Goal: Information Seeking & Learning: Understand process/instructions

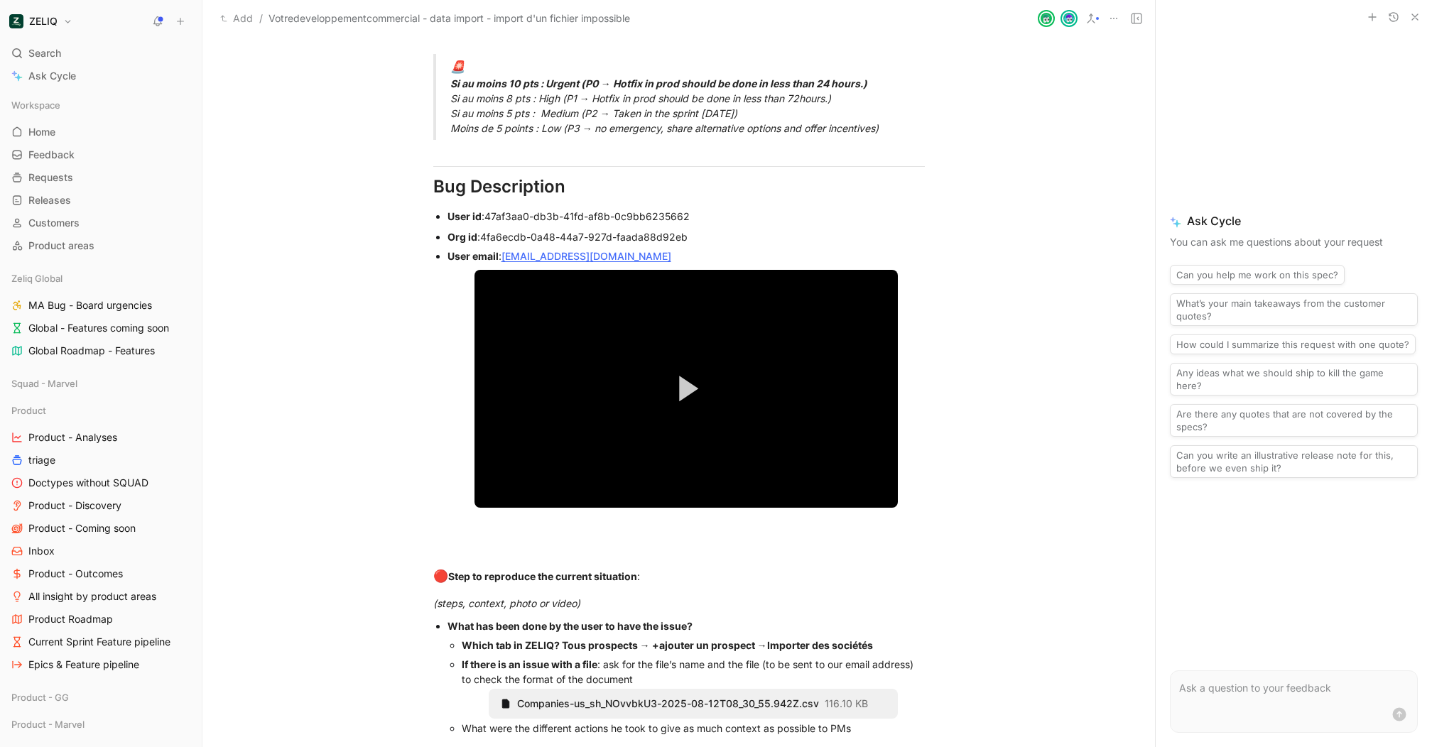
scroll to position [947, 0]
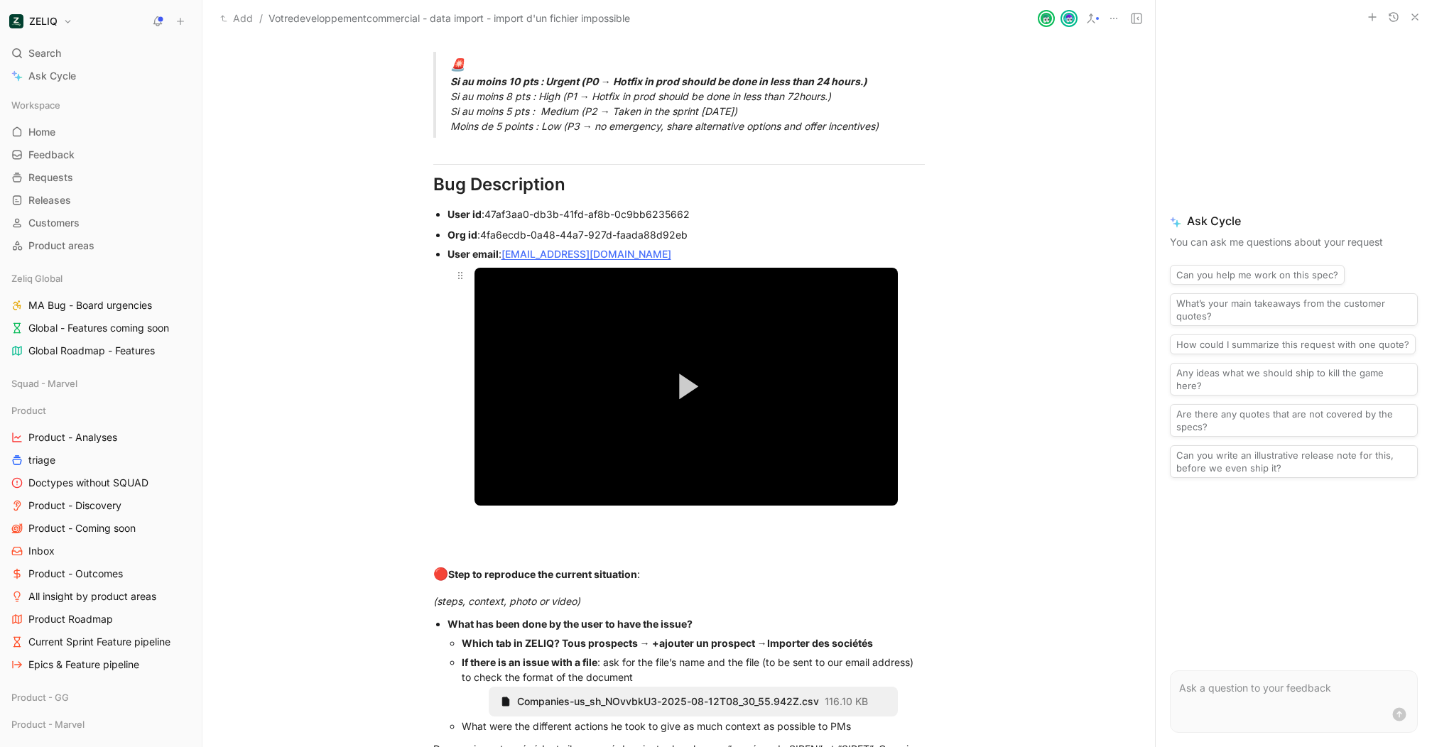
click at [689, 408] on button "Play Video" at bounding box center [685, 386] width 63 height 63
click at [676, 376] on button "Play Video" at bounding box center [685, 386] width 63 height 63
click at [689, 391] on span "Video Player" at bounding box center [689, 387] width 19 height 26
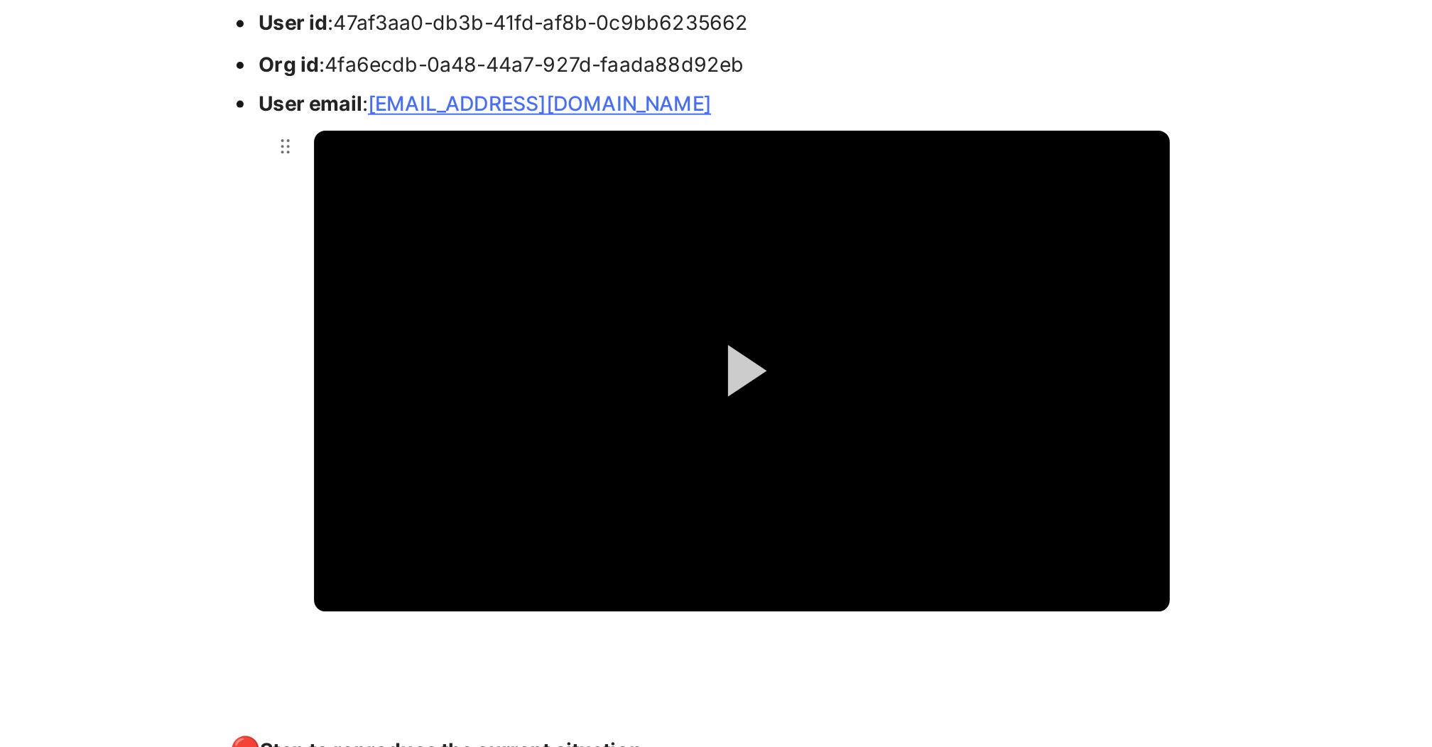
click at [677, 390] on button "Play Video" at bounding box center [685, 386] width 63 height 63
click at [672, 390] on button "Play Video" at bounding box center [685, 386] width 63 height 63
click at [682, 384] on span "Video Player" at bounding box center [689, 387] width 19 height 26
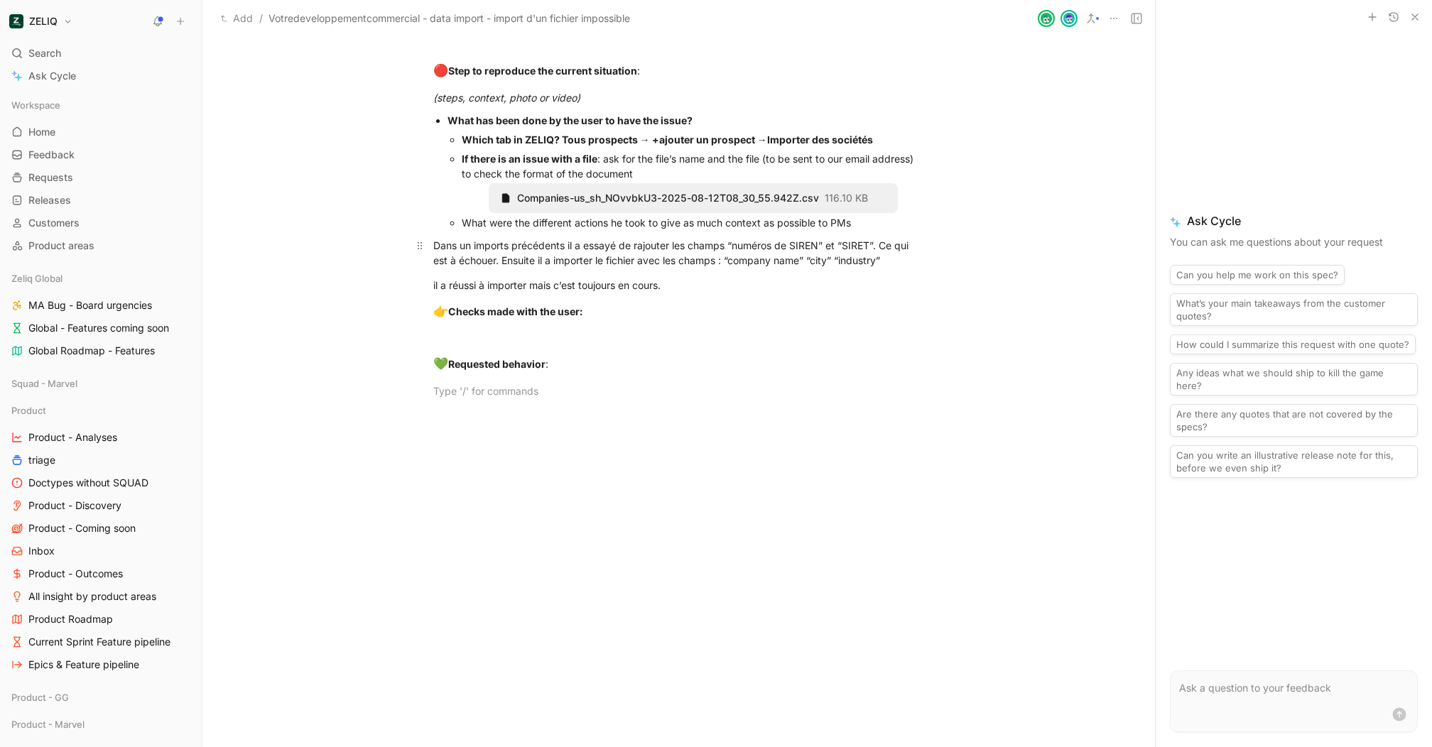
scroll to position [1432, 0]
